Goal: Transaction & Acquisition: Purchase product/service

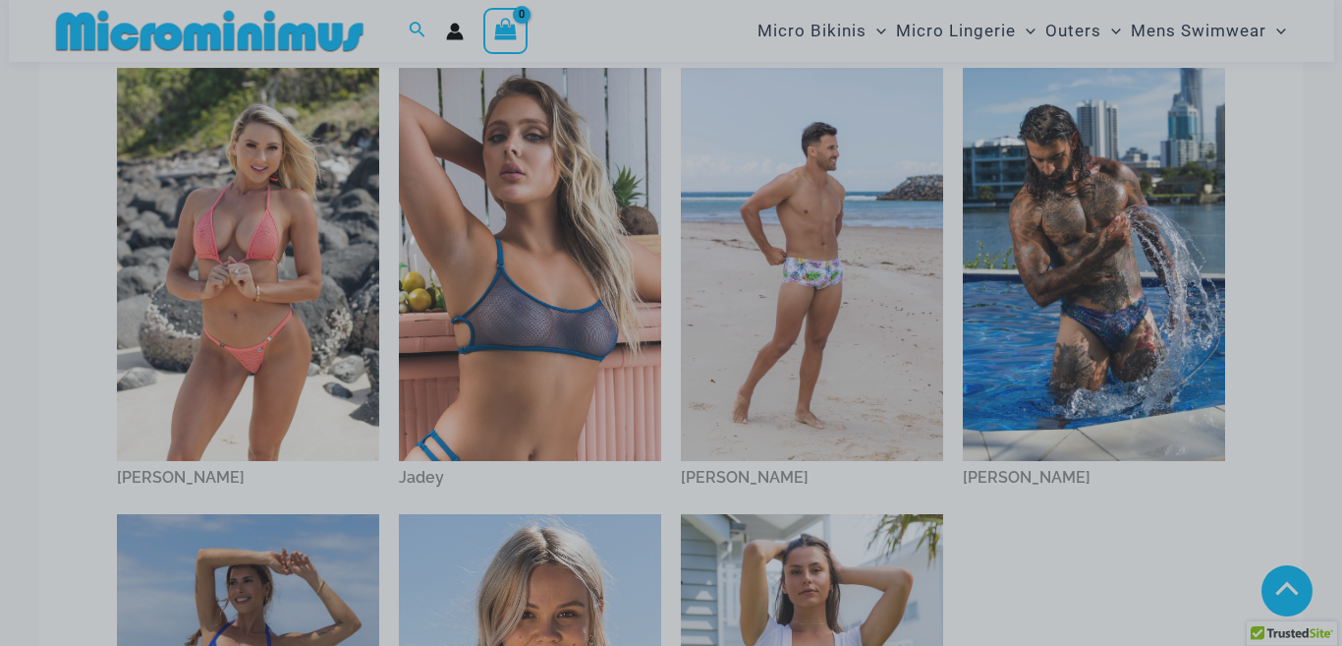
scroll to position [1069, 0]
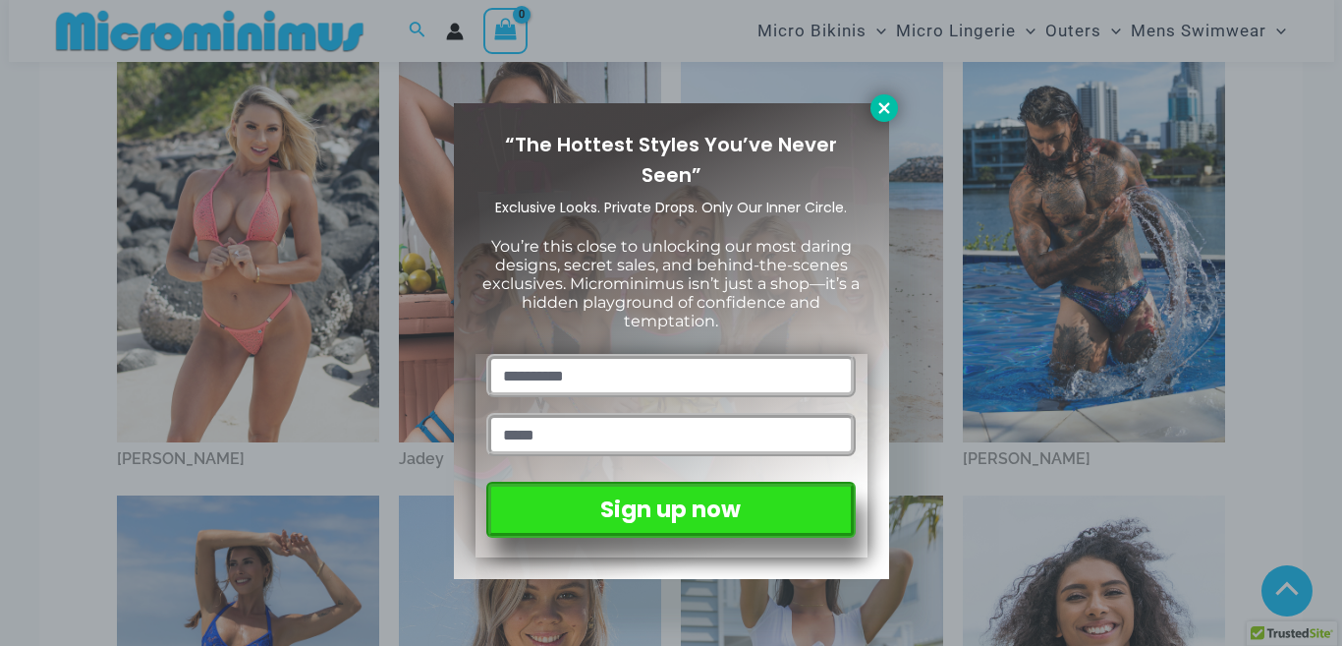
click at [877, 102] on icon at bounding box center [884, 108] width 18 height 18
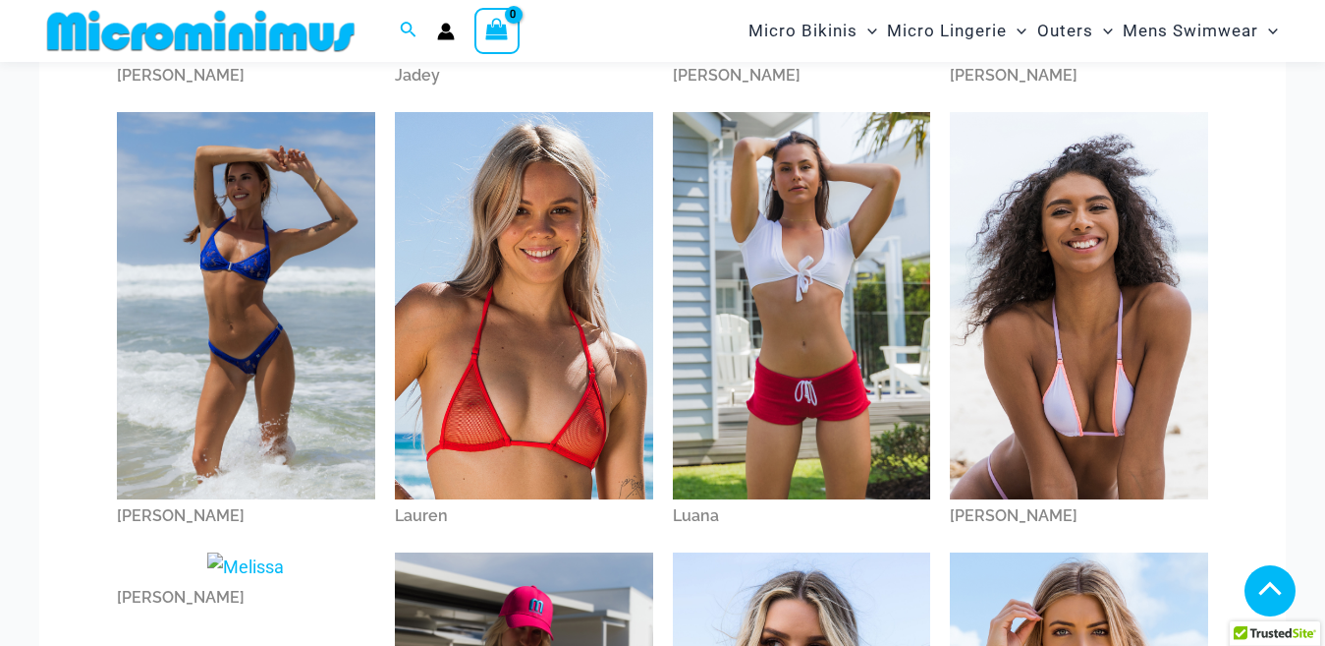
scroll to position [1456, 0]
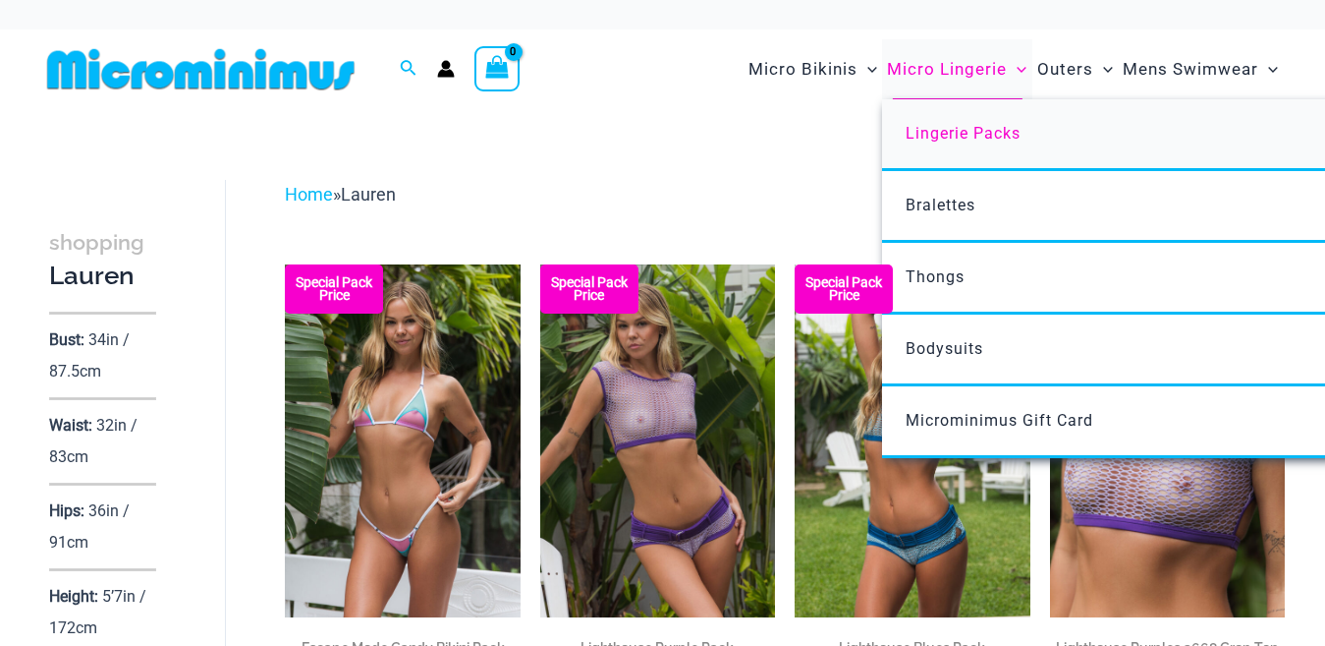
click at [965, 126] on span "Lingerie Packs" at bounding box center [963, 133] width 115 height 19
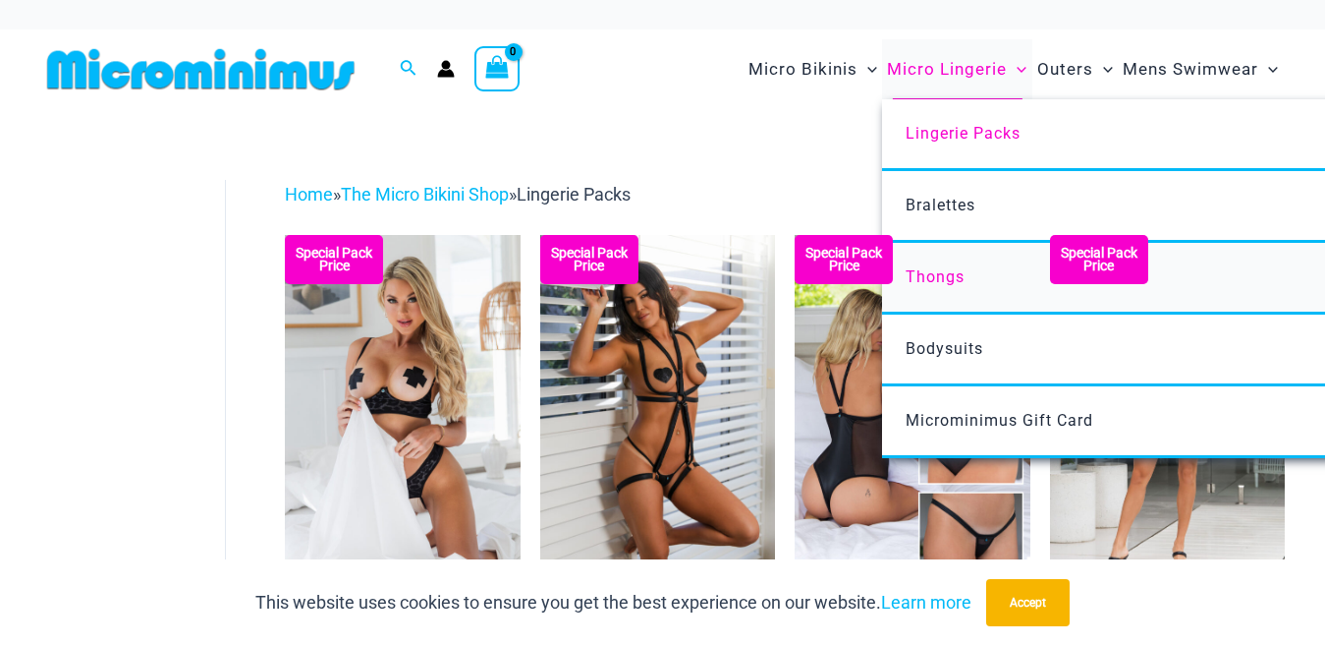
click at [942, 270] on span "Thongs" at bounding box center [935, 276] width 59 height 19
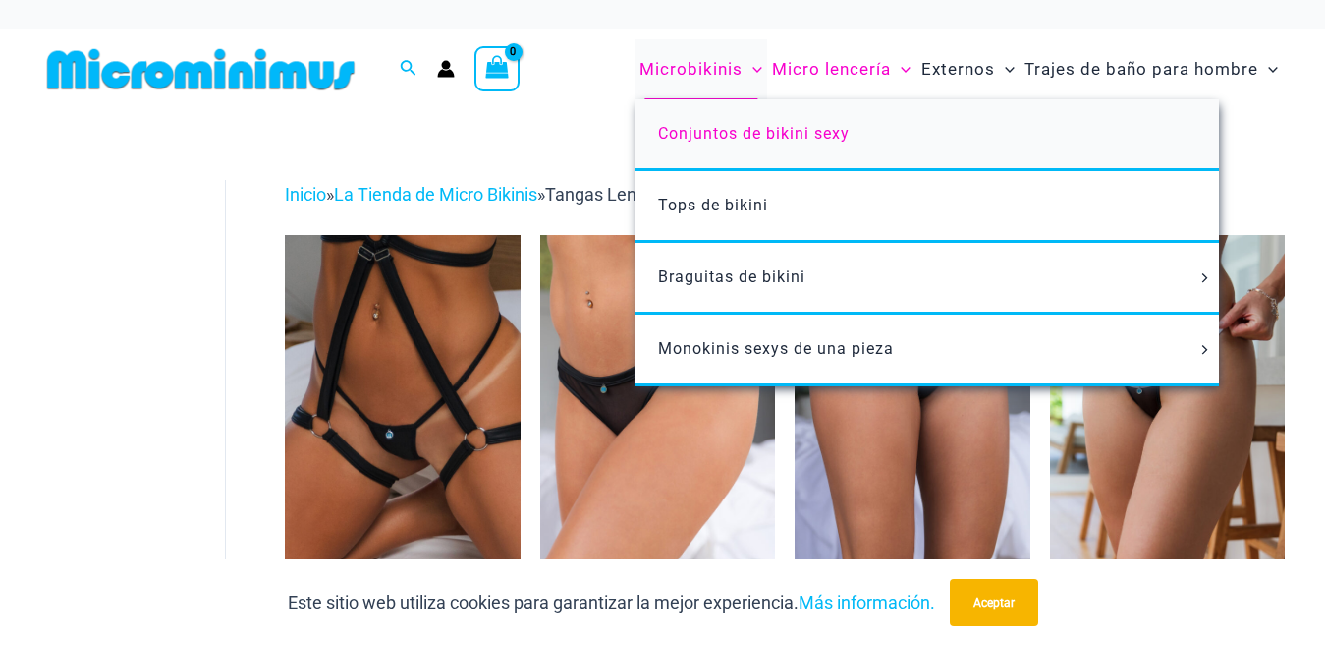
click at [691, 127] on font "Conjuntos de bikini sexy" at bounding box center [754, 133] width 192 height 19
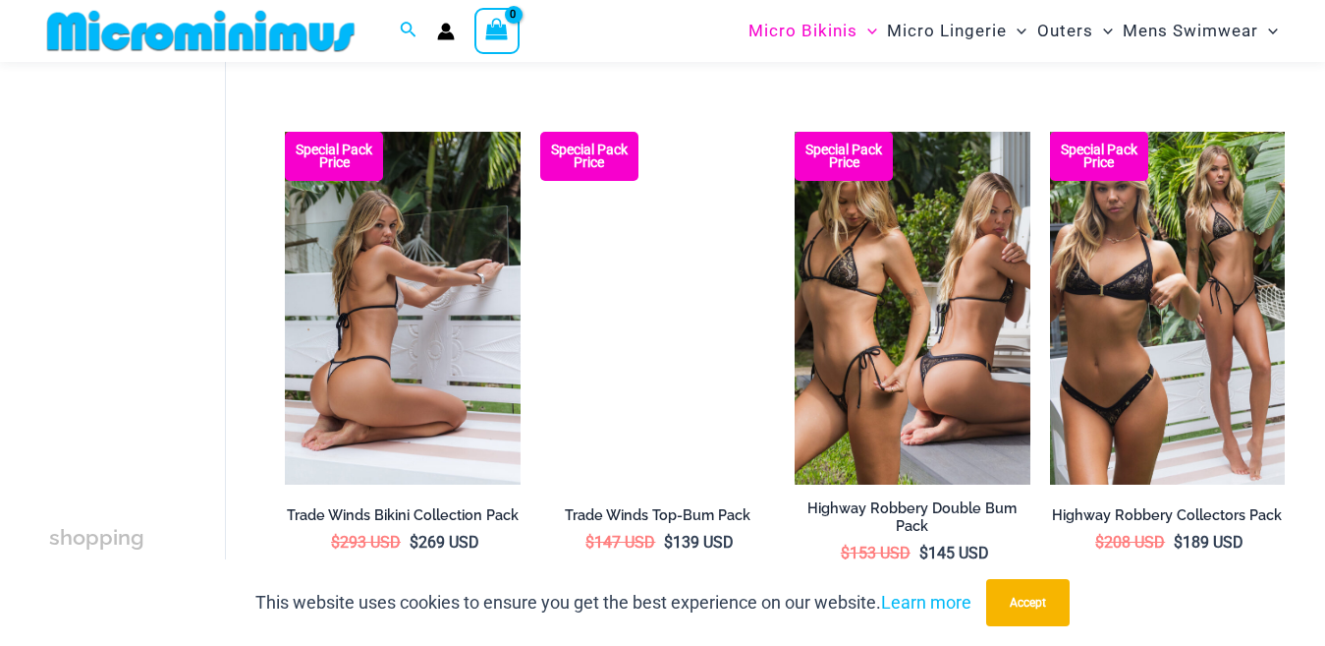
scroll to position [1652, 0]
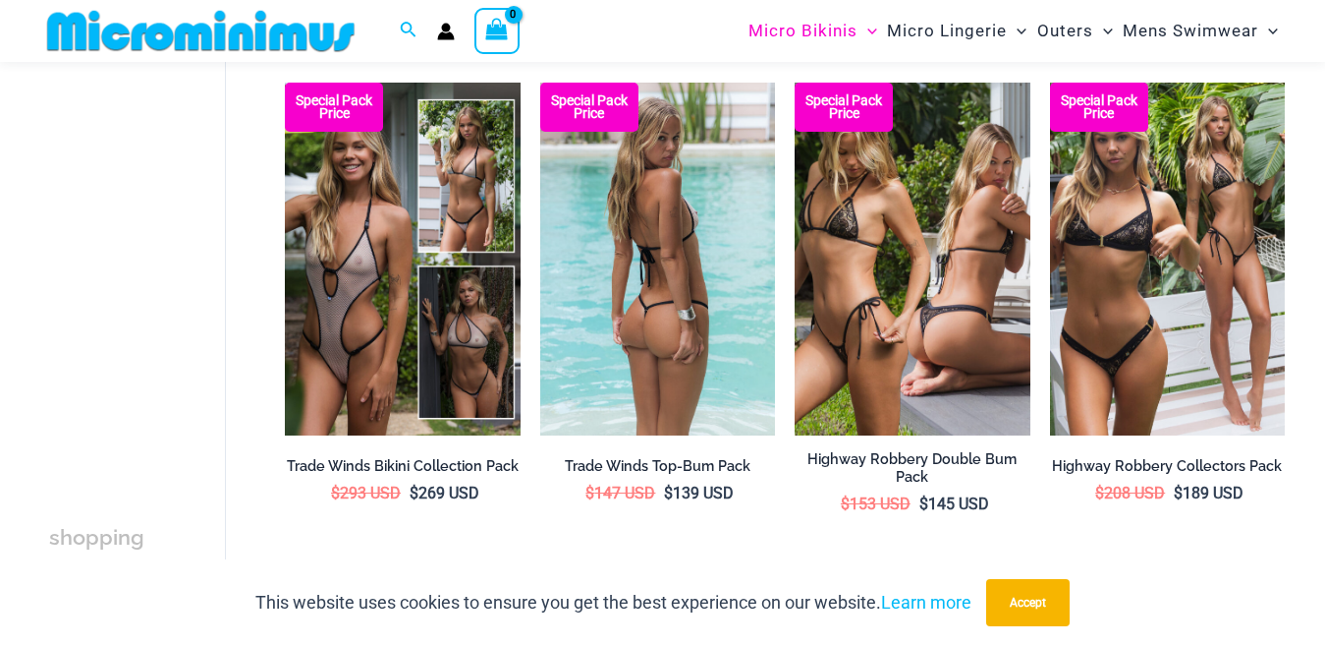
click at [612, 364] on img at bounding box center [657, 259] width 235 height 353
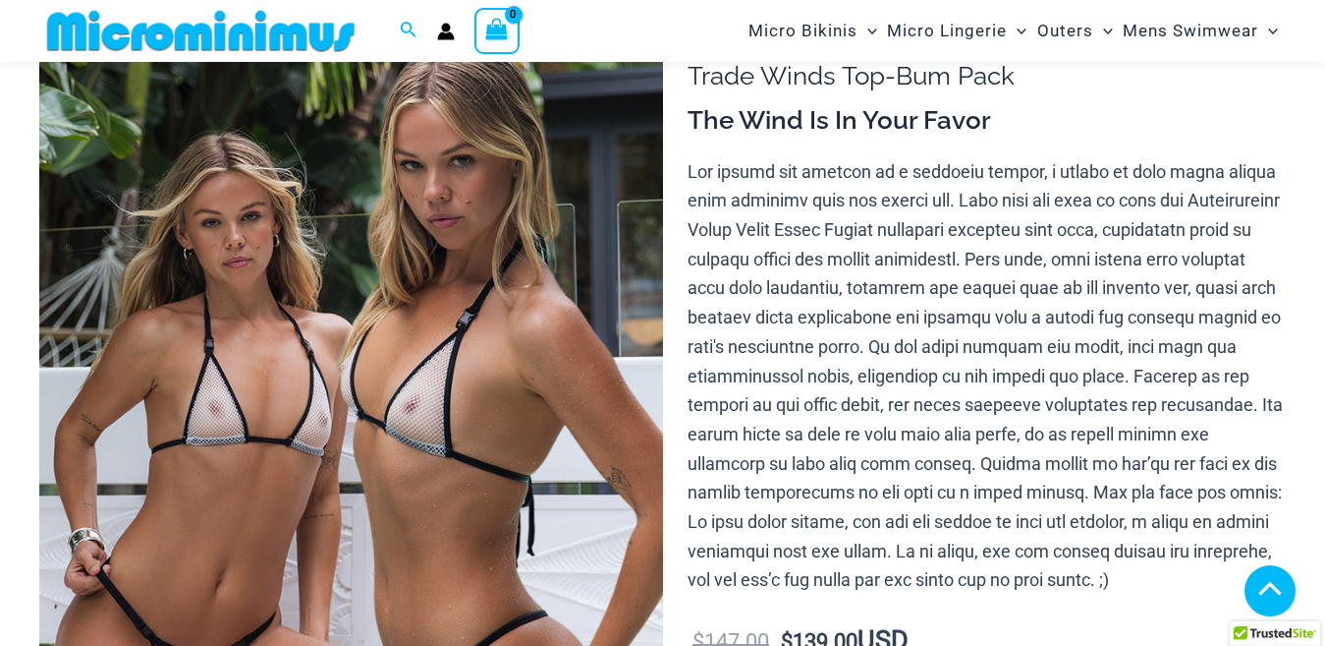
scroll to position [1260, 0]
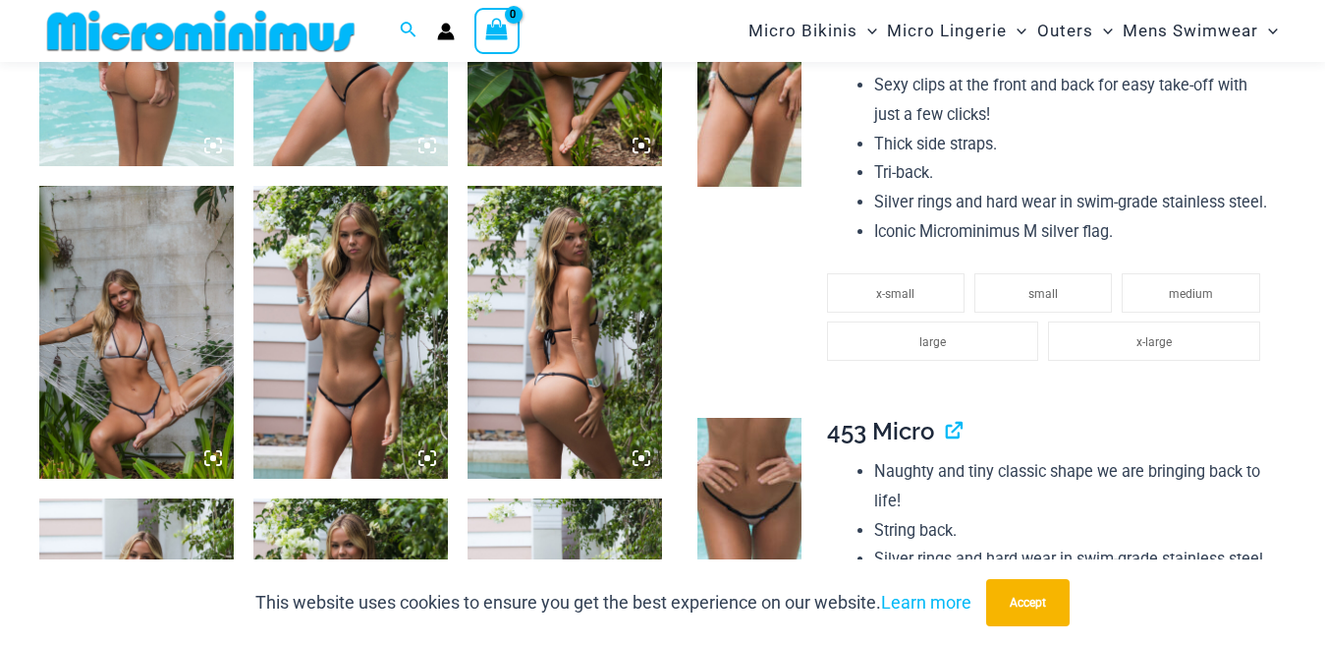
click at [312, 370] on img at bounding box center [350, 332] width 195 height 292
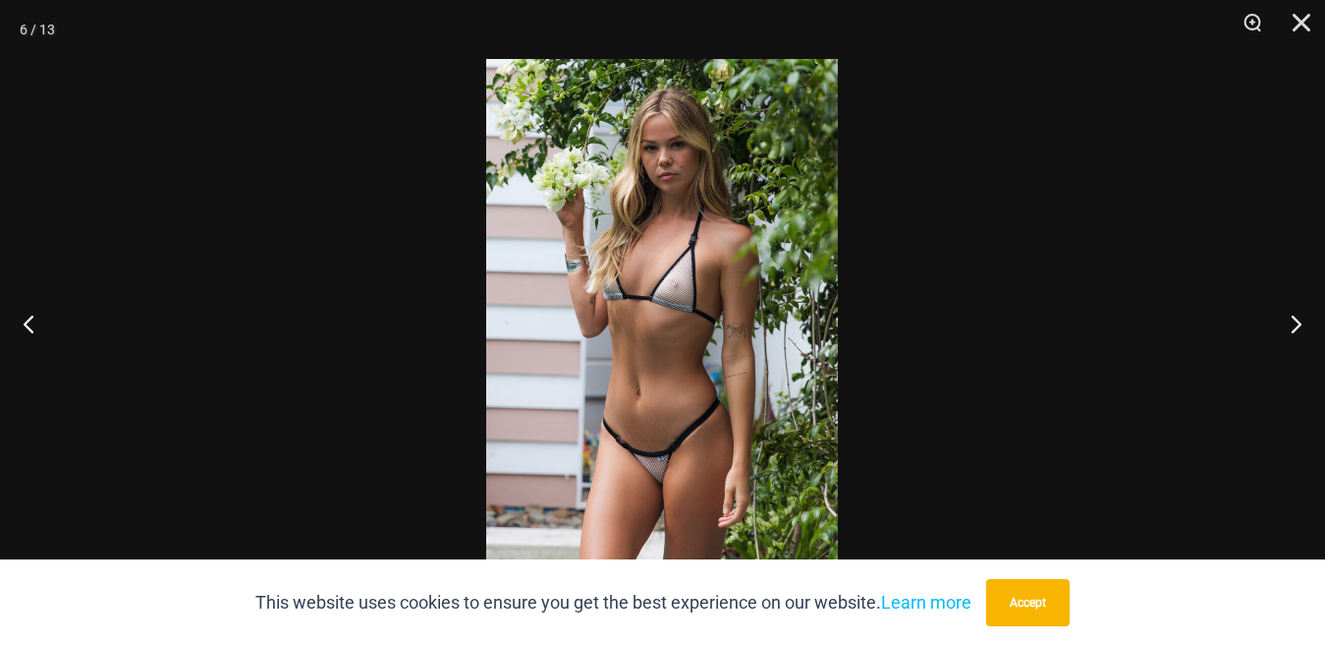
click at [582, 341] on img at bounding box center [662, 323] width 352 height 528
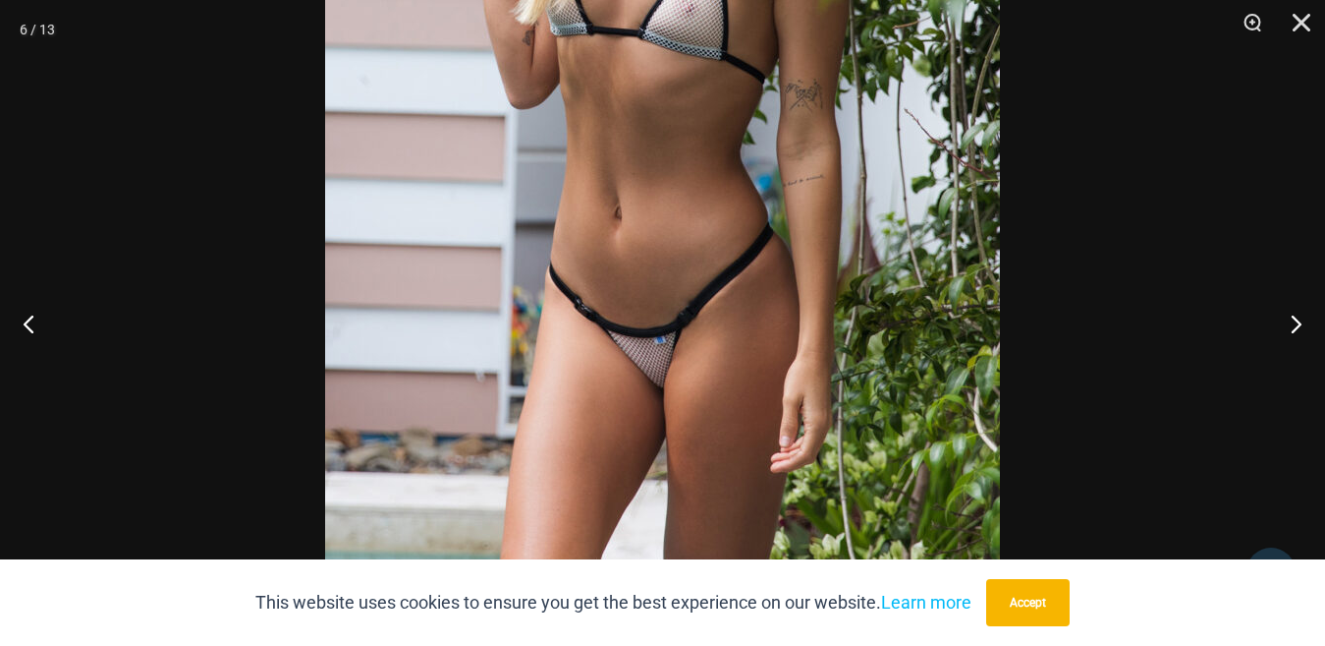
click at [621, 372] on img at bounding box center [662, 81] width 675 height 1012
